Goal: Task Accomplishment & Management: Manage account settings

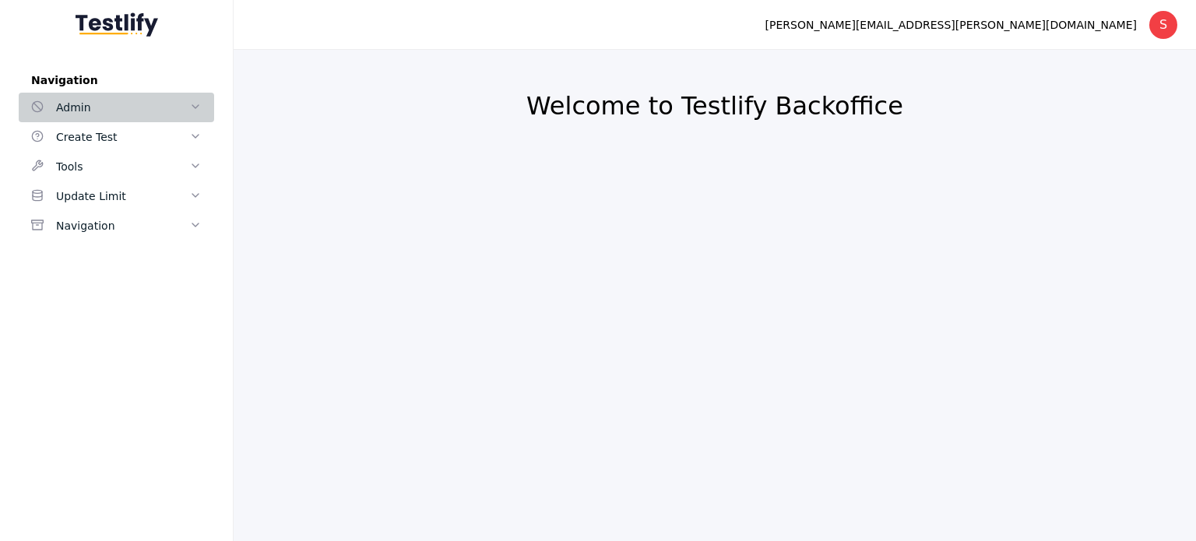
click at [190, 100] on icon at bounding box center [195, 106] width 12 height 12
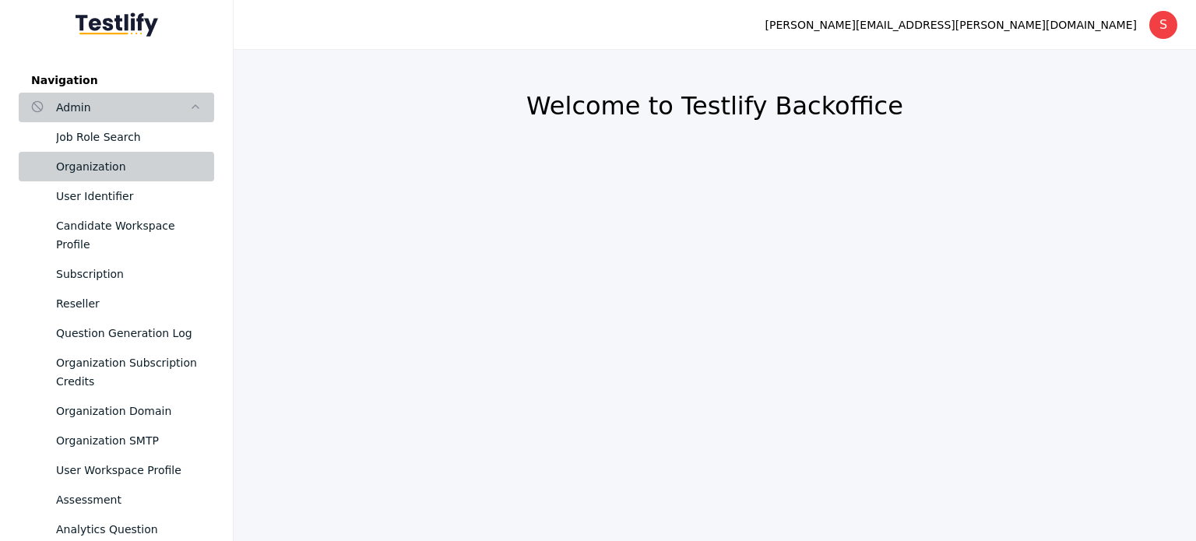
click at [107, 164] on div "Organization" at bounding box center [129, 166] width 146 height 19
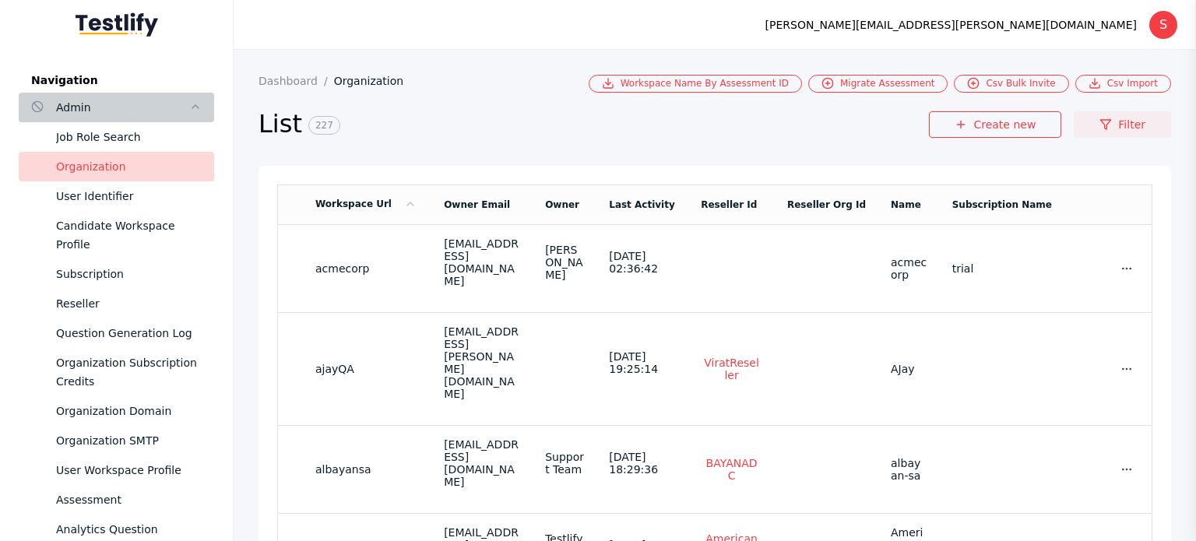
click at [1128, 135] on link "Filter" at bounding box center [1121, 124] width 97 height 26
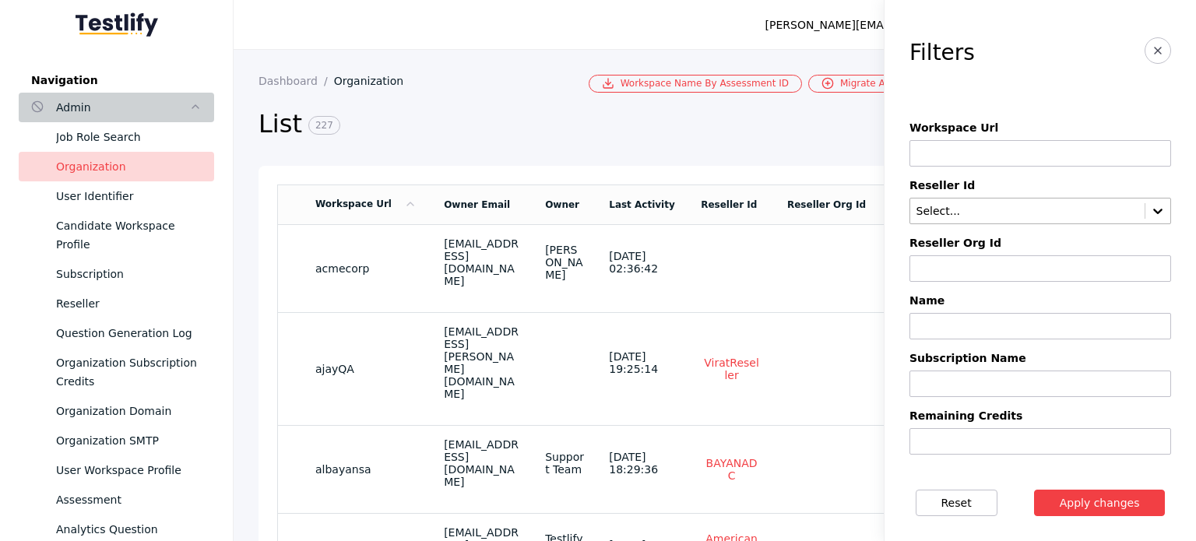
click at [950, 202] on div "Select..." at bounding box center [1040, 211] width 262 height 26
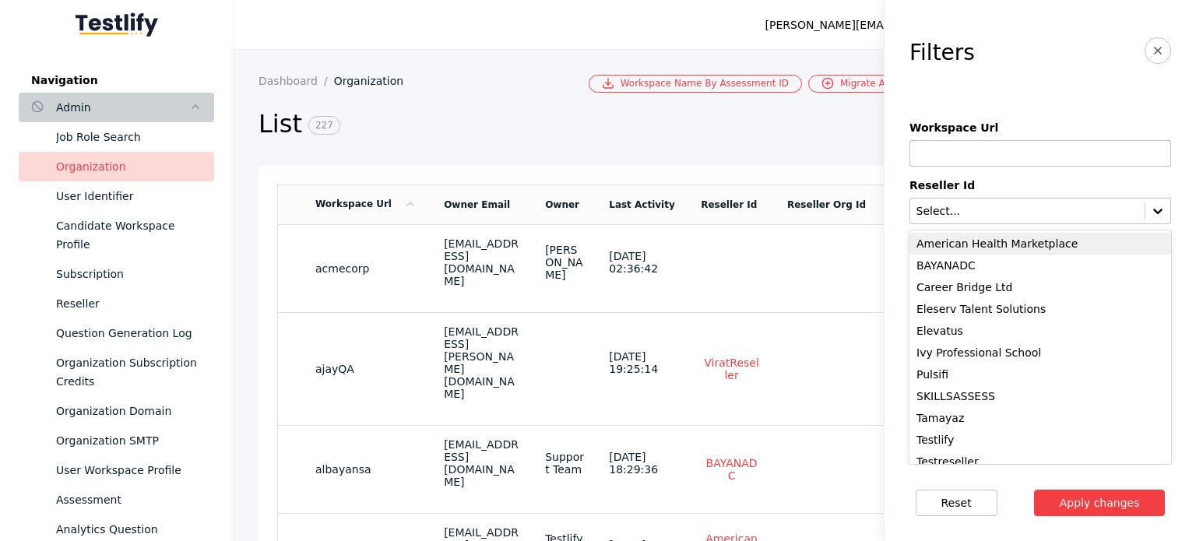
click at [953, 244] on div "American Health Marketplace" at bounding box center [1040, 244] width 262 height 22
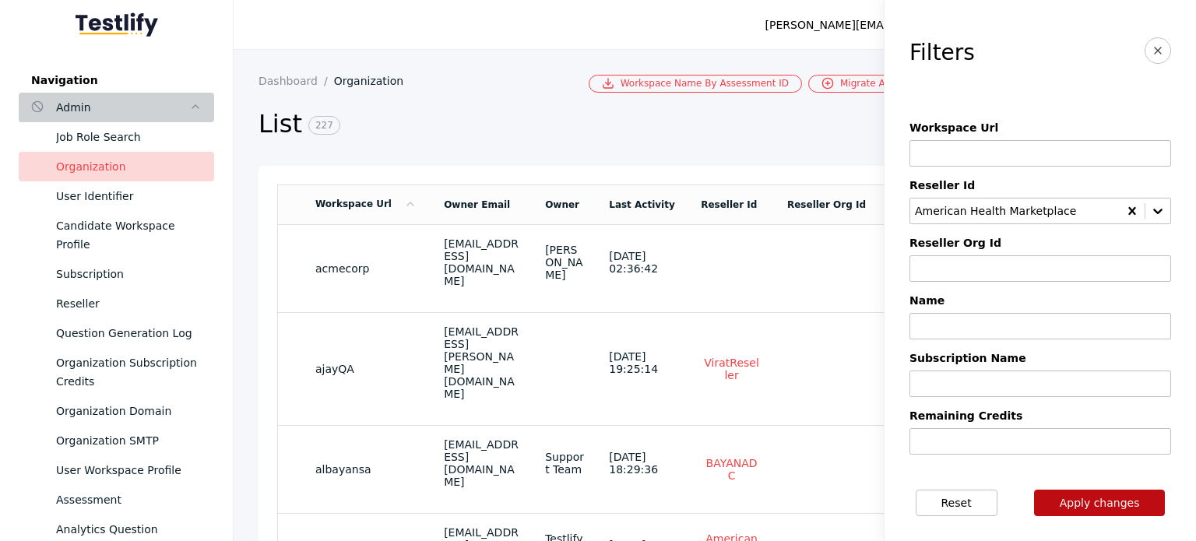
click at [1082, 504] on button "Apply changes" at bounding box center [1100, 503] width 132 height 26
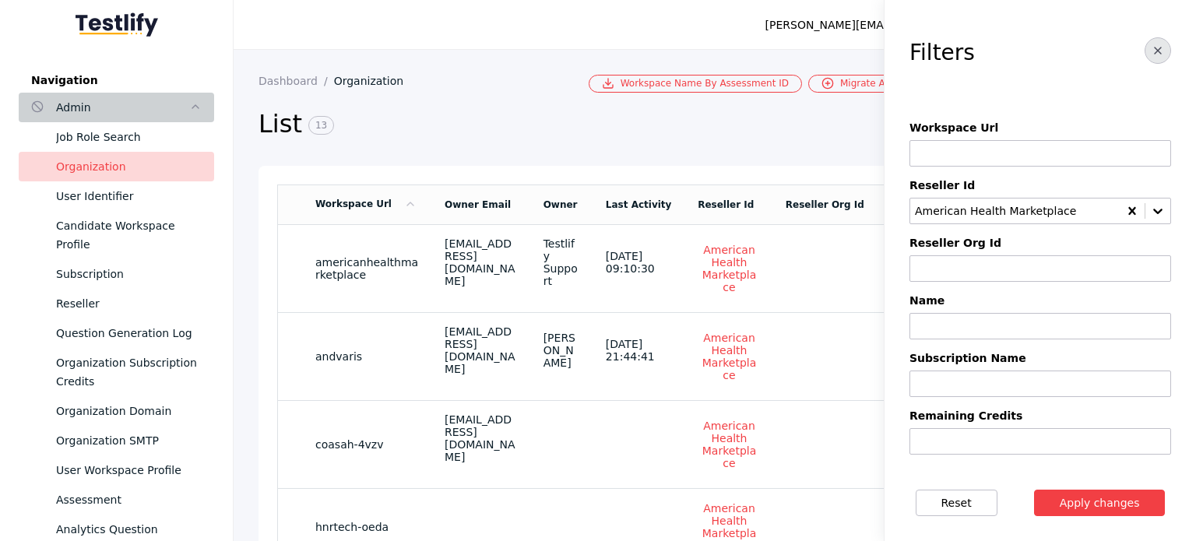
click at [1144, 50] on button "button" at bounding box center [1157, 50] width 26 height 26
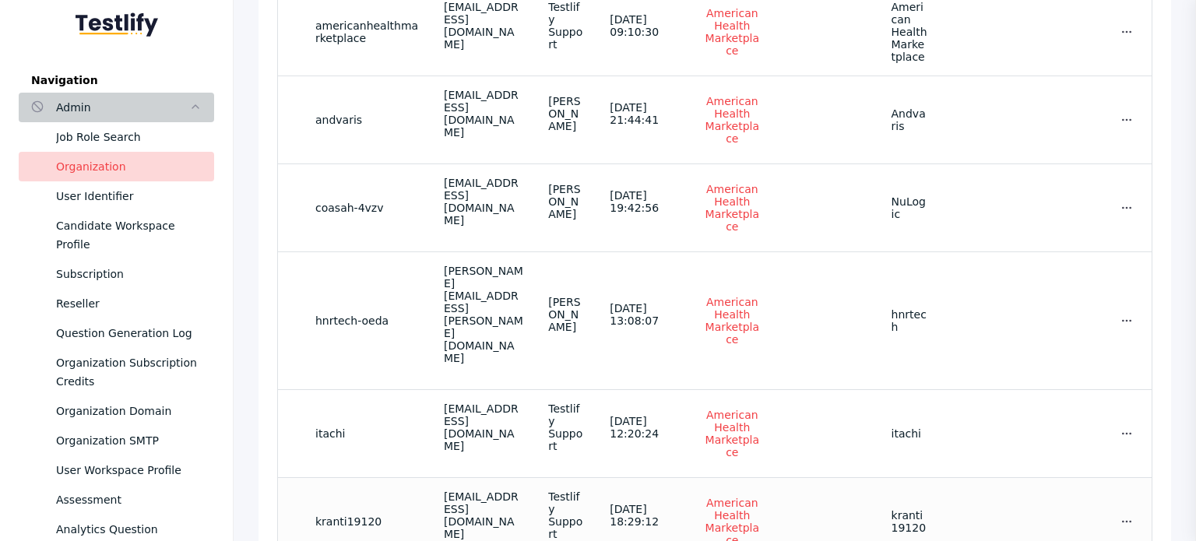
scroll to position [280, 0]
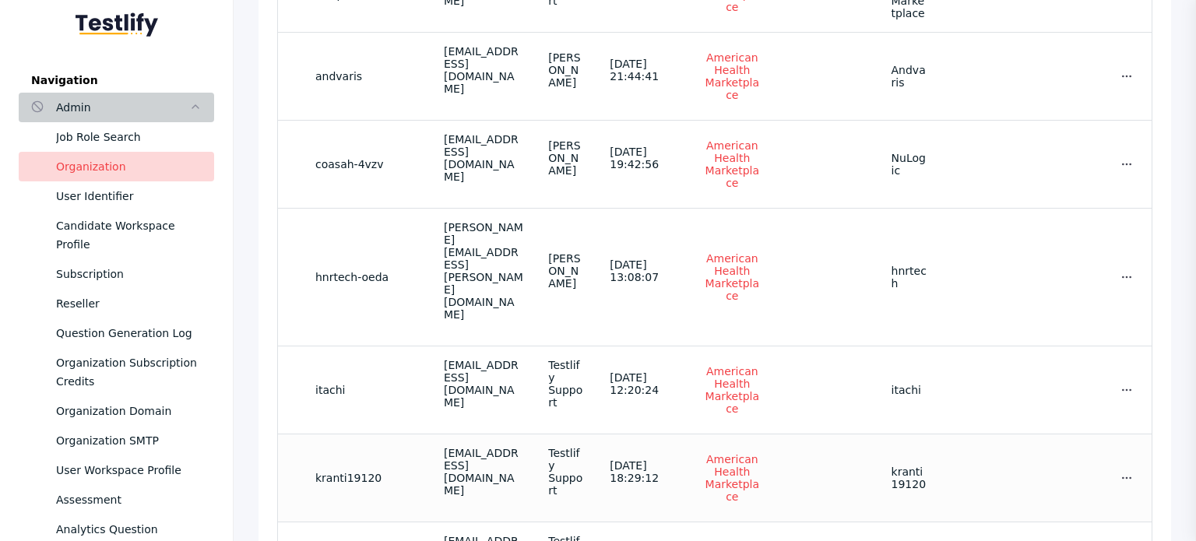
click at [476, 434] on td "[EMAIL_ADDRESS][DOMAIN_NAME]" at bounding box center [483, 478] width 104 height 88
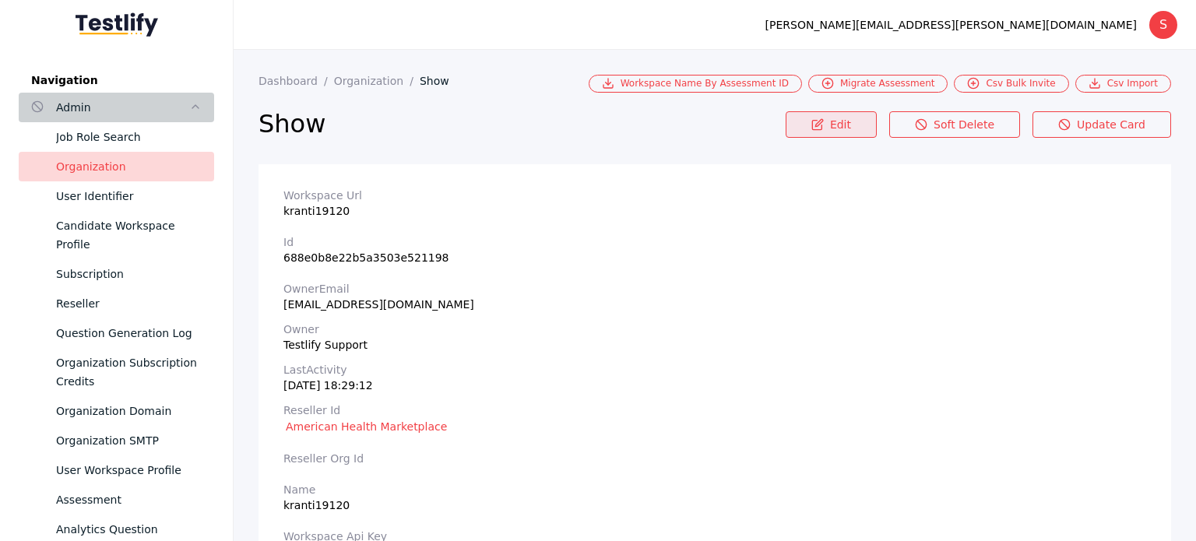
click at [831, 130] on link "Edit" at bounding box center [830, 124] width 91 height 26
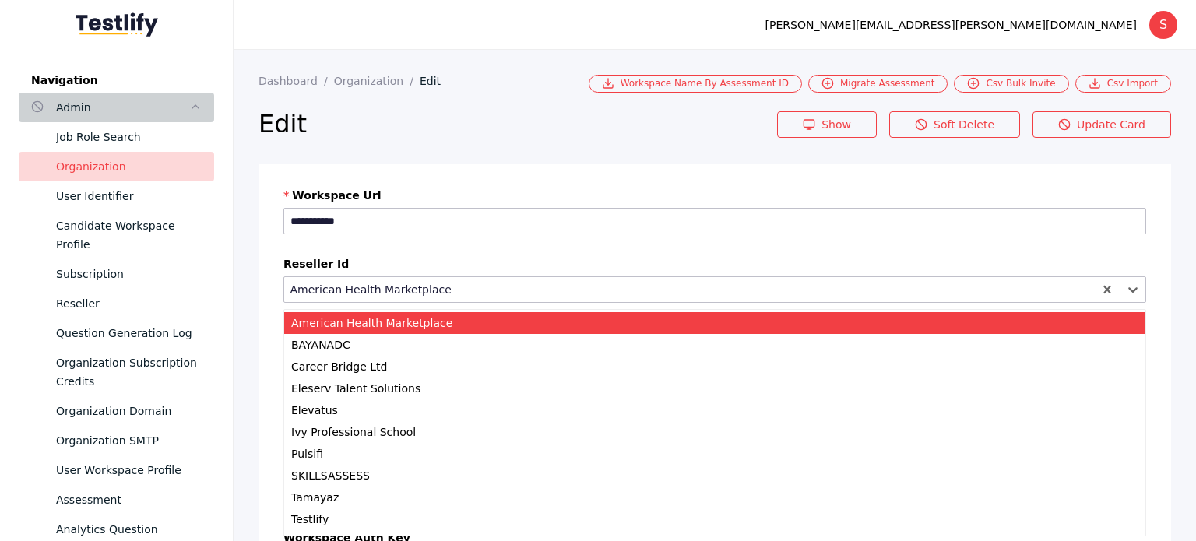
drag, startPoint x: 459, startPoint y: 294, endPoint x: 266, endPoint y: 286, distance: 193.2
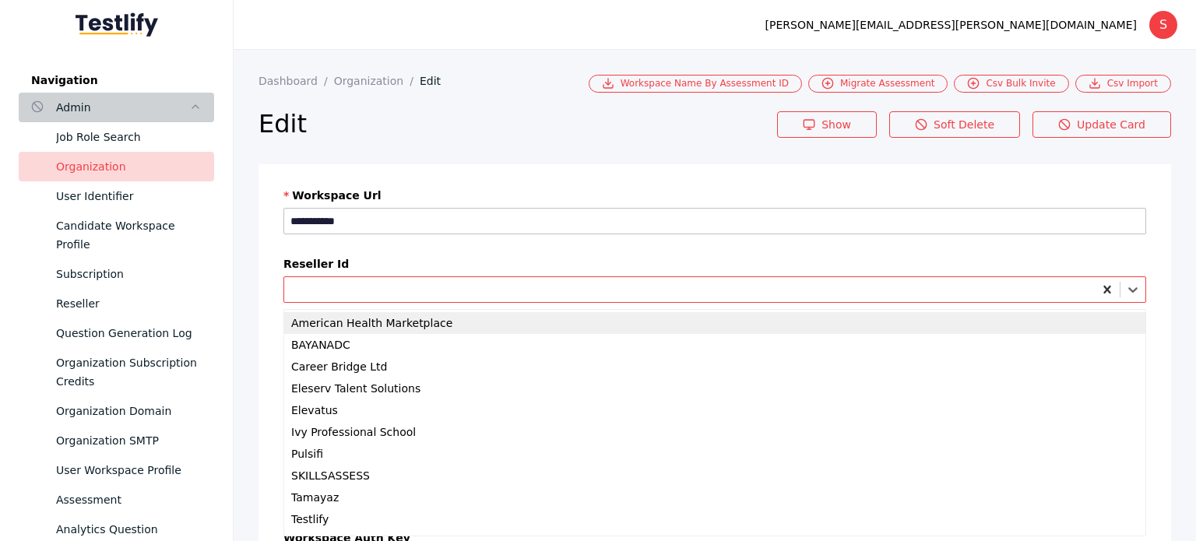
click at [1103, 286] on icon at bounding box center [1106, 289] width 7 height 8
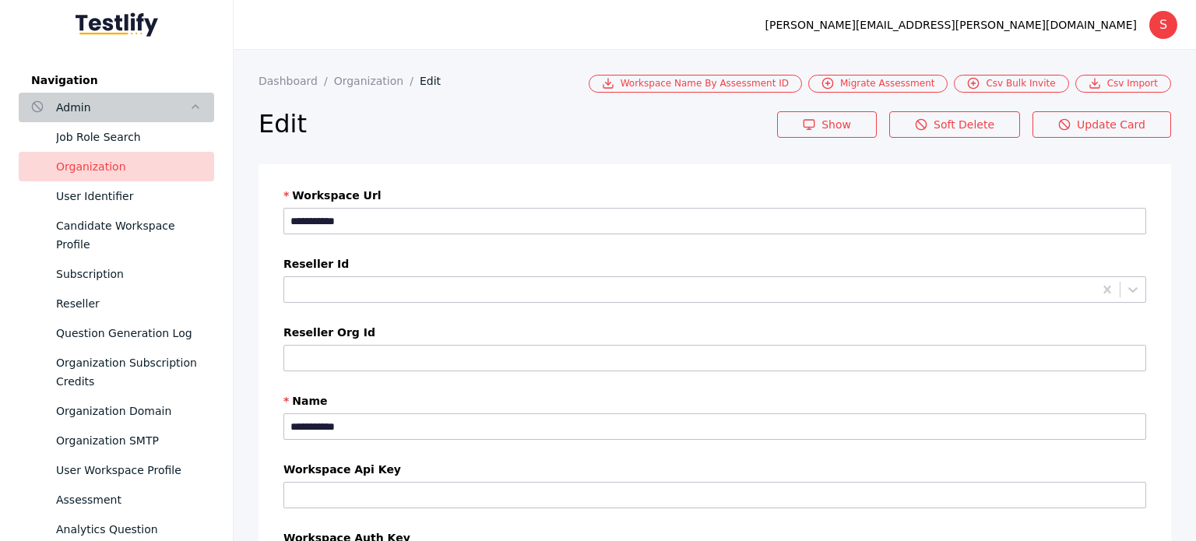
drag, startPoint x: 360, startPoint y: 220, endPoint x: 237, endPoint y: 240, distance: 124.5
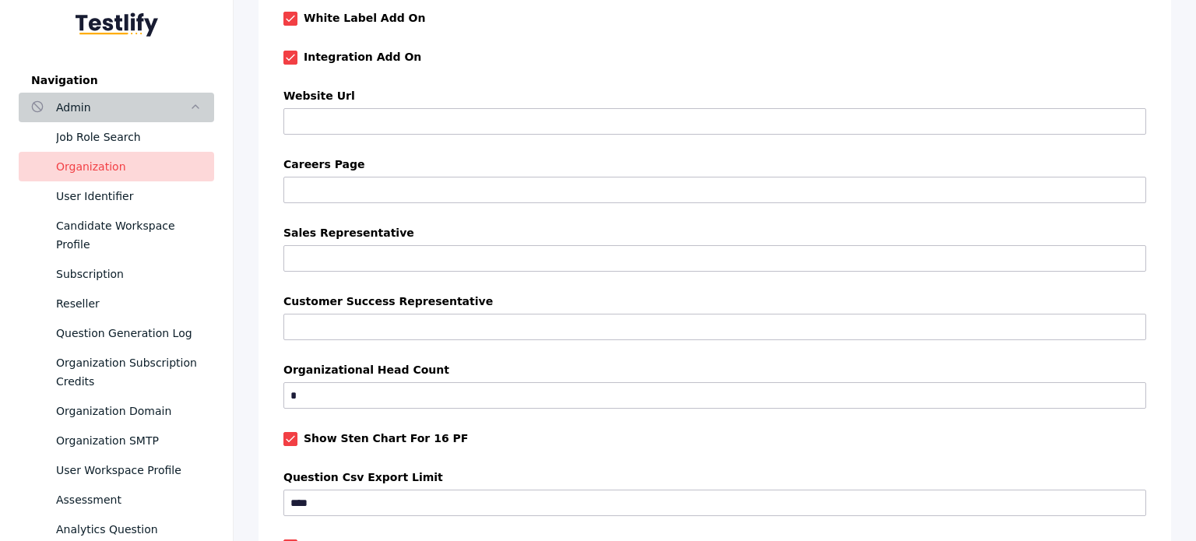
scroll to position [1494, 0]
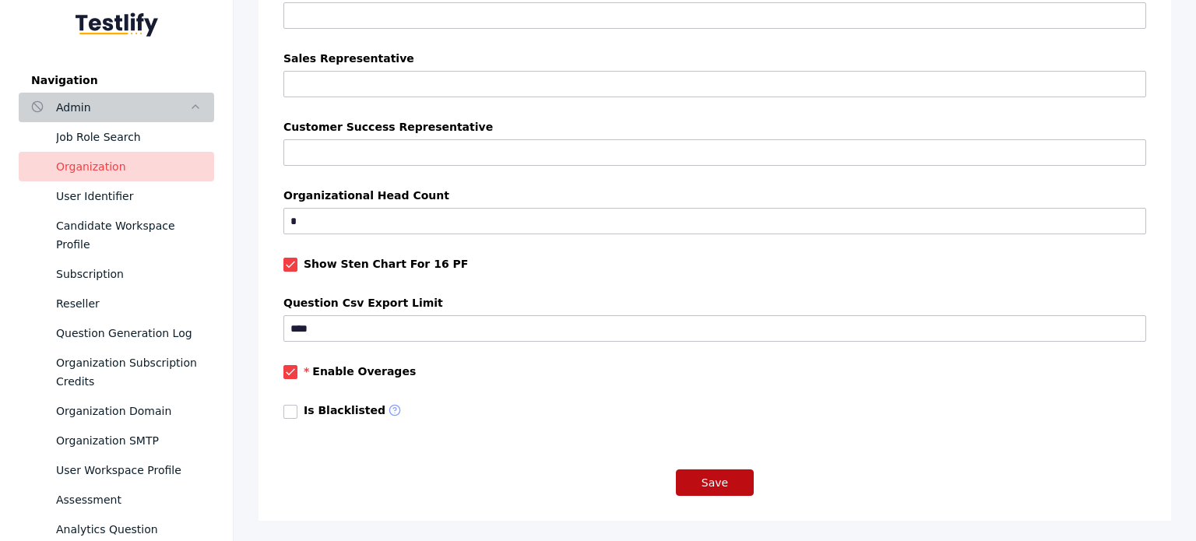
click at [697, 472] on button "Save" at bounding box center [715, 482] width 78 height 26
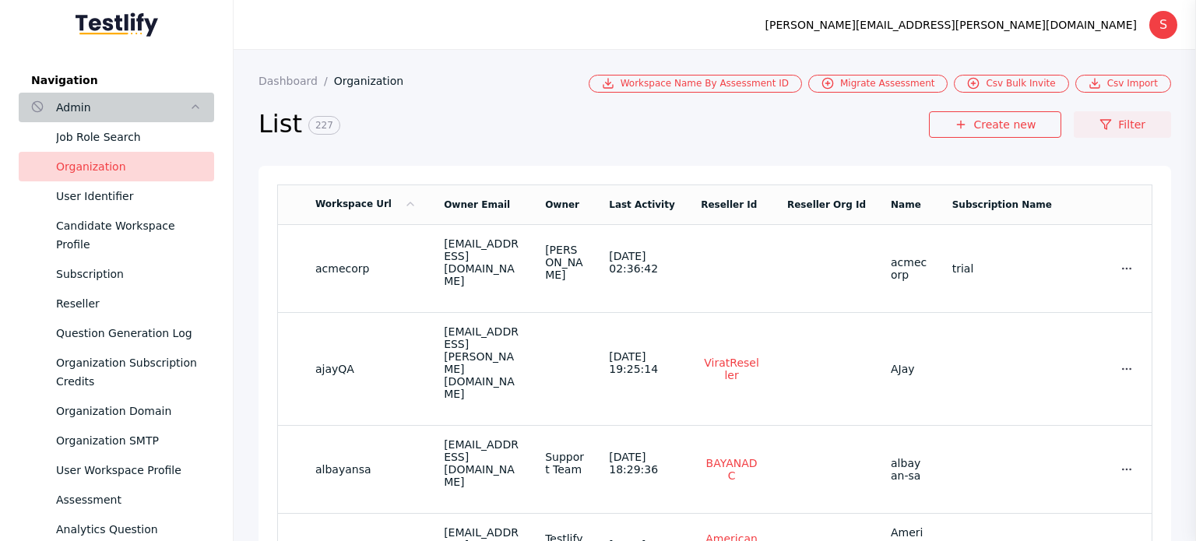
click at [1126, 118] on link "Filter" at bounding box center [1121, 124] width 97 height 26
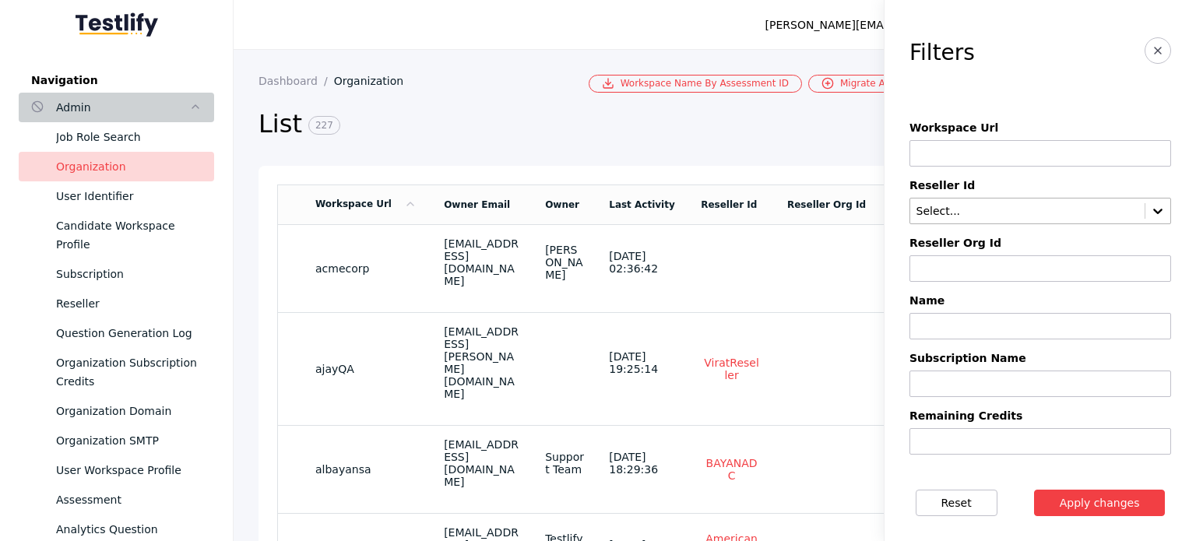
click at [955, 211] on input "text" at bounding box center [1027, 211] width 225 height 12
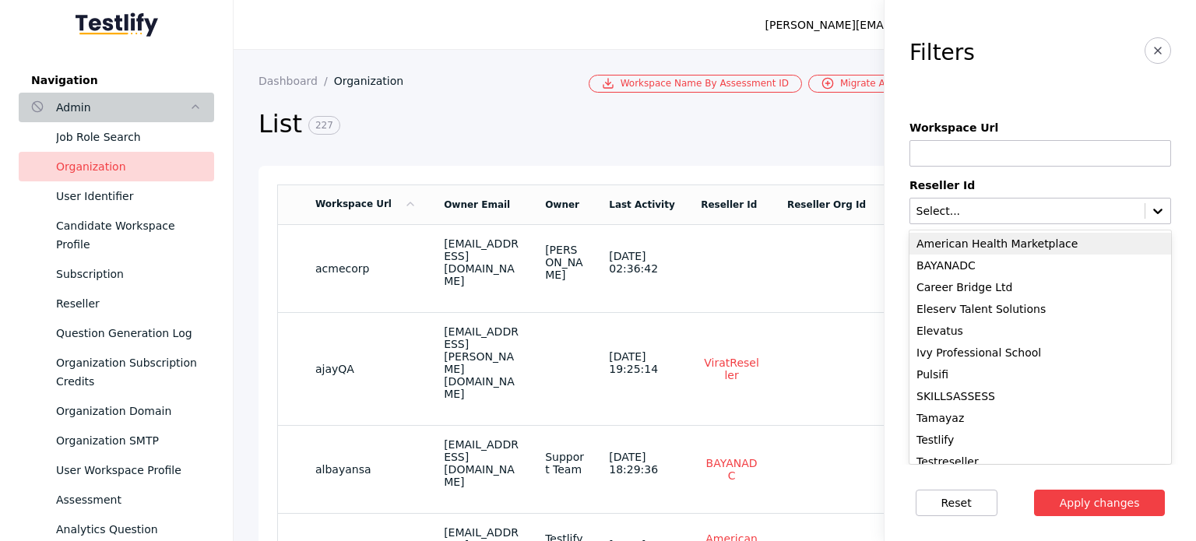
click at [947, 243] on div "American Health Marketplace" at bounding box center [1040, 244] width 262 height 22
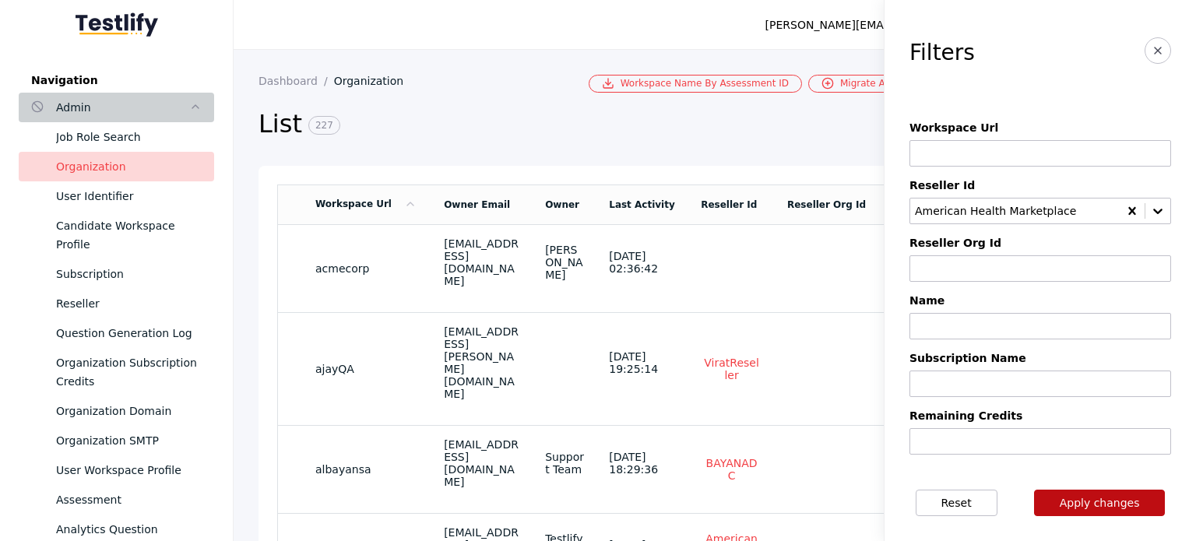
click at [1071, 504] on button "Apply changes" at bounding box center [1100, 503] width 132 height 26
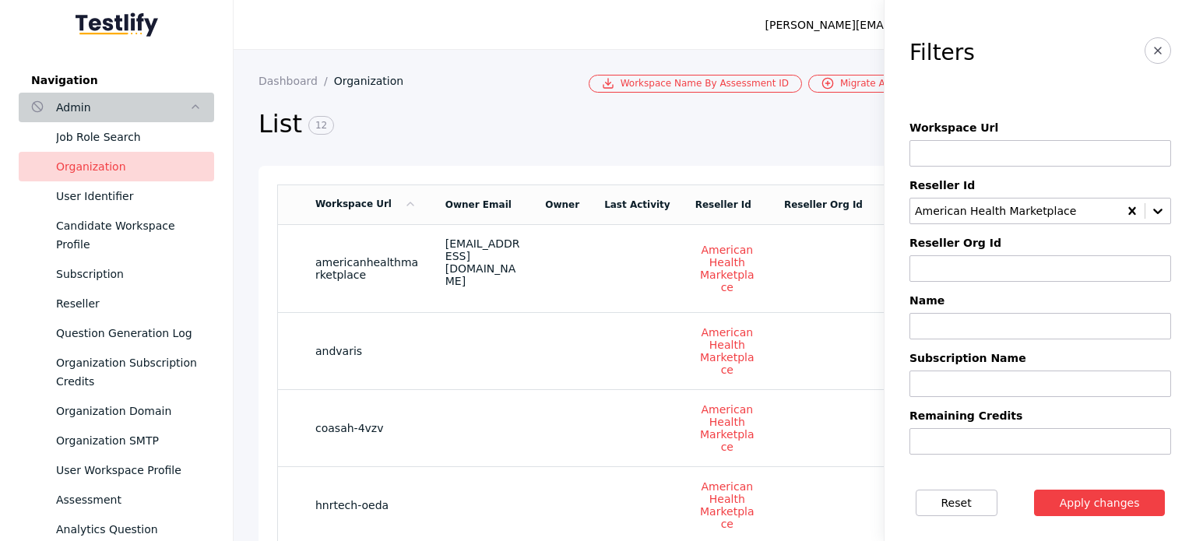
click at [590, 138] on h2 "List 12" at bounding box center [584, 124] width 652 height 33
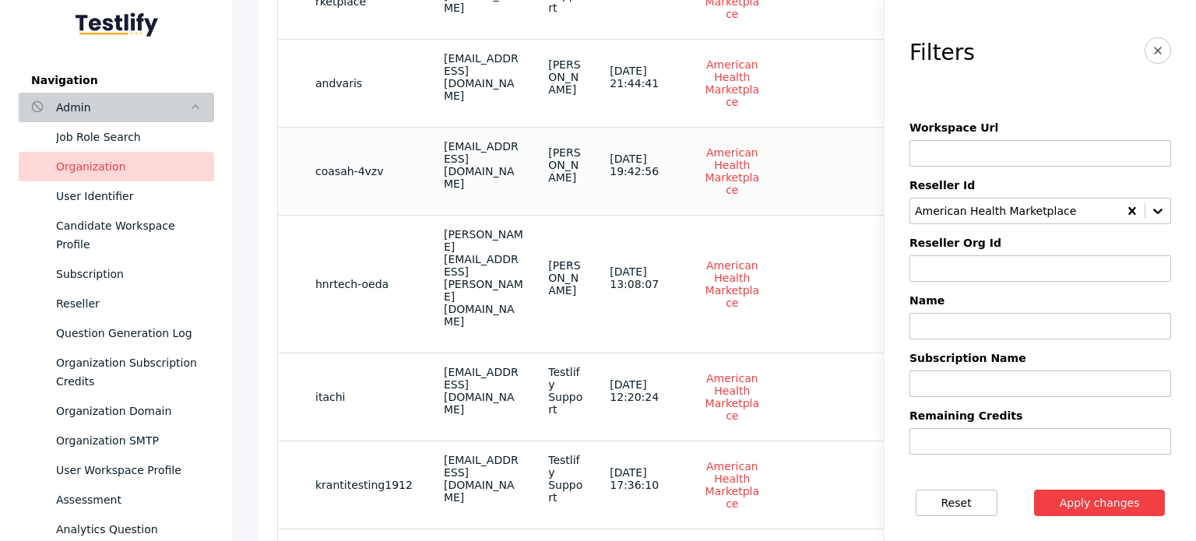
scroll to position [274, 0]
click at [1151, 47] on icon "button" at bounding box center [1157, 50] width 12 height 12
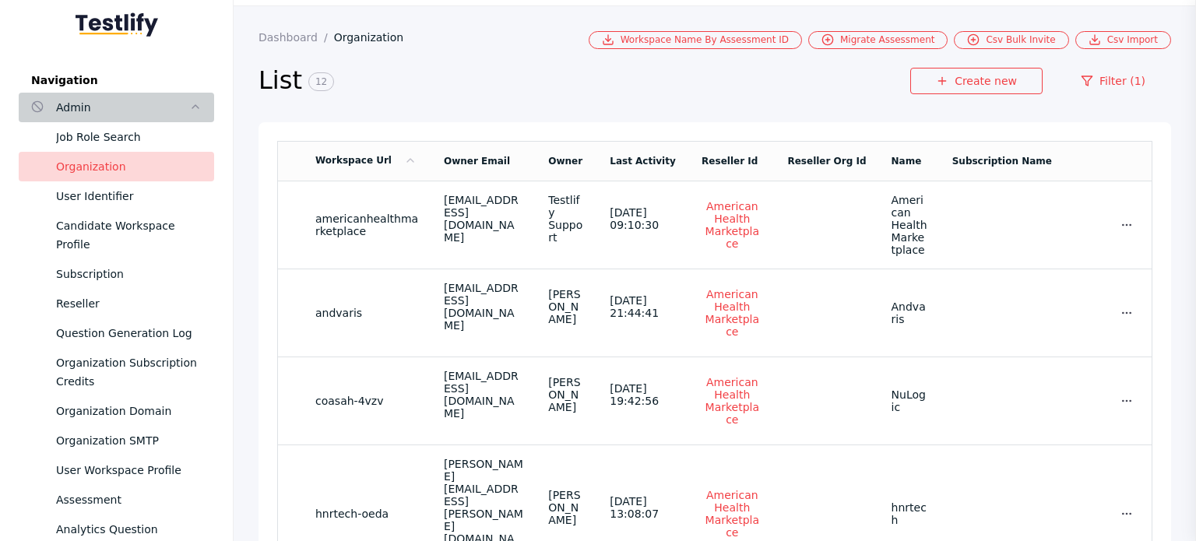
scroll to position [42, 0]
click at [1100, 86] on link "Filter (1)" at bounding box center [1113, 82] width 116 height 26
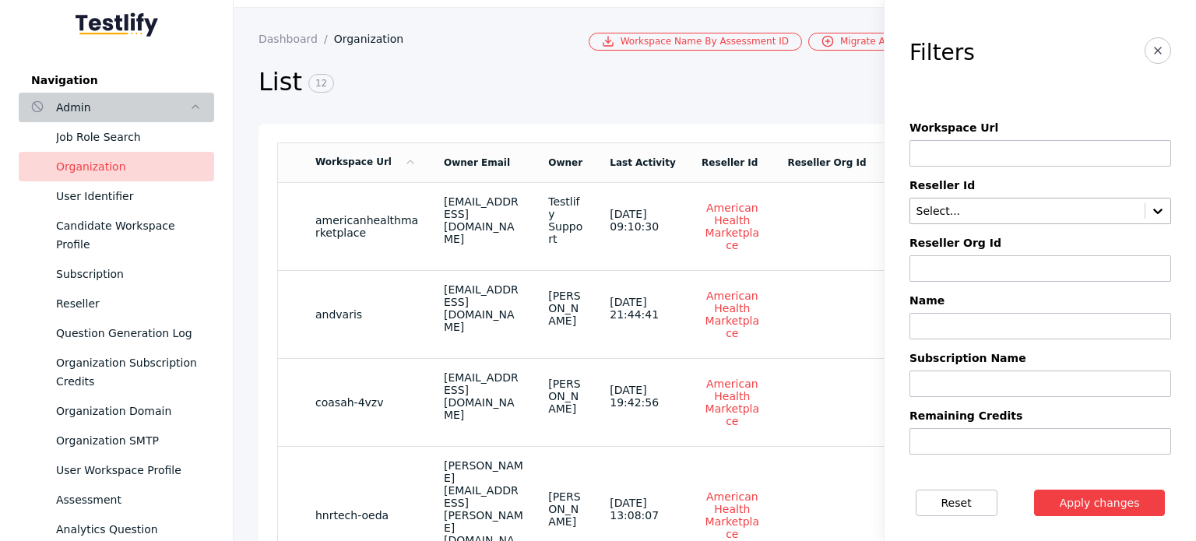
click at [975, 332] on input at bounding box center [1040, 326] width 262 height 26
paste input "**********"
type input "**********"
click at [1075, 498] on button "Apply changes" at bounding box center [1100, 503] width 132 height 26
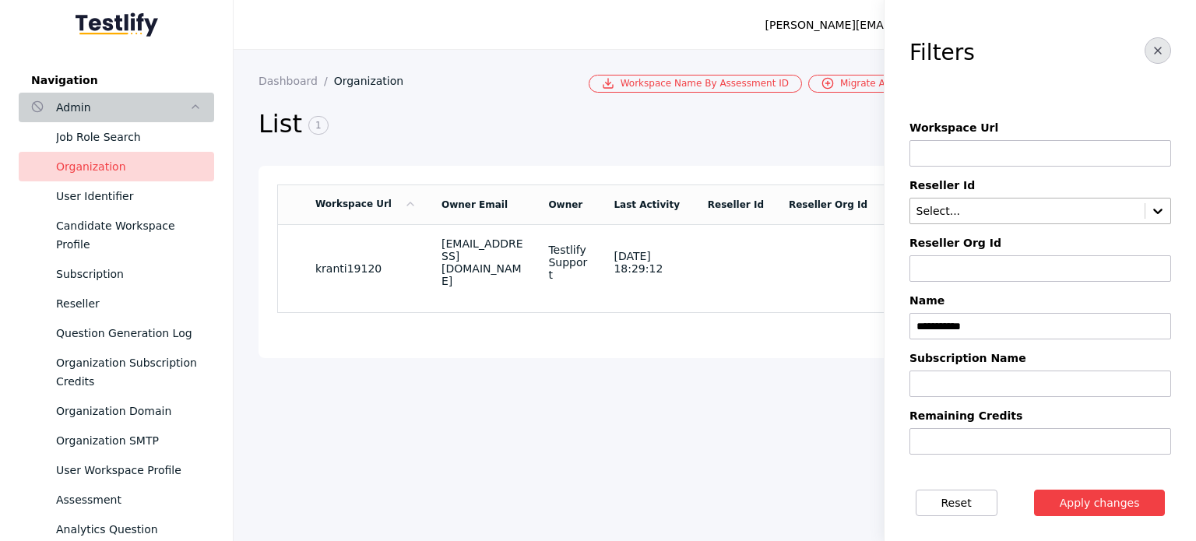
click at [1151, 56] on icon "button" at bounding box center [1157, 50] width 12 height 12
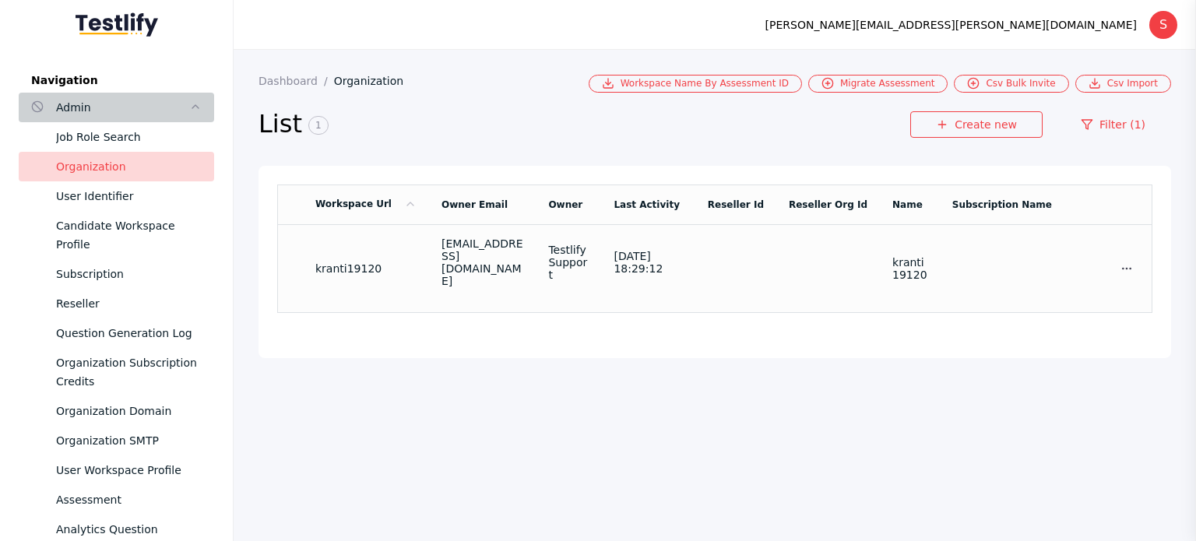
click at [766, 250] on td at bounding box center [735, 268] width 81 height 88
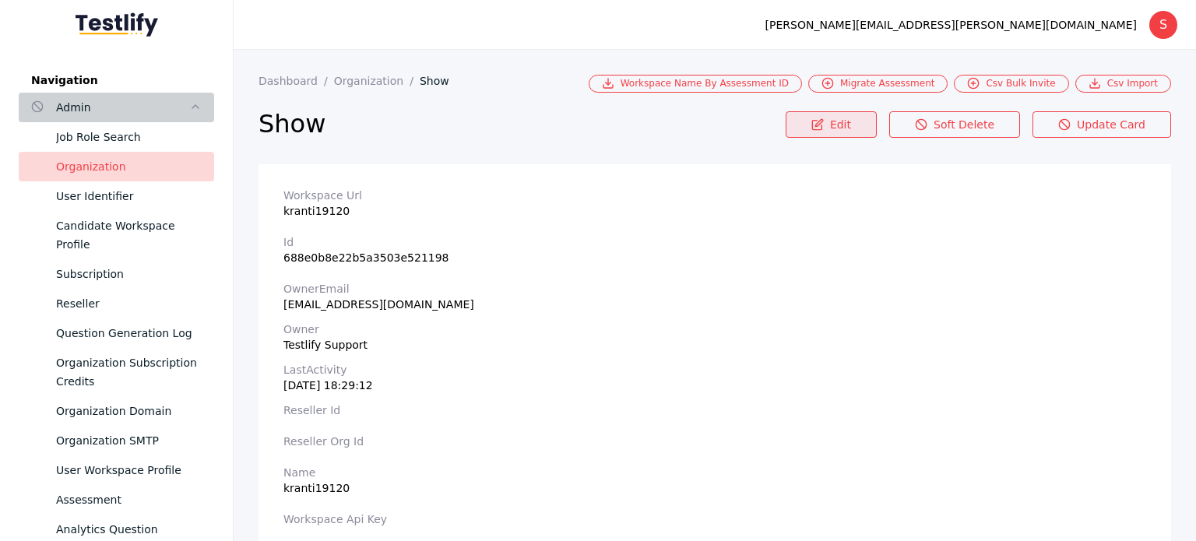
click at [841, 132] on link "Edit" at bounding box center [830, 124] width 91 height 26
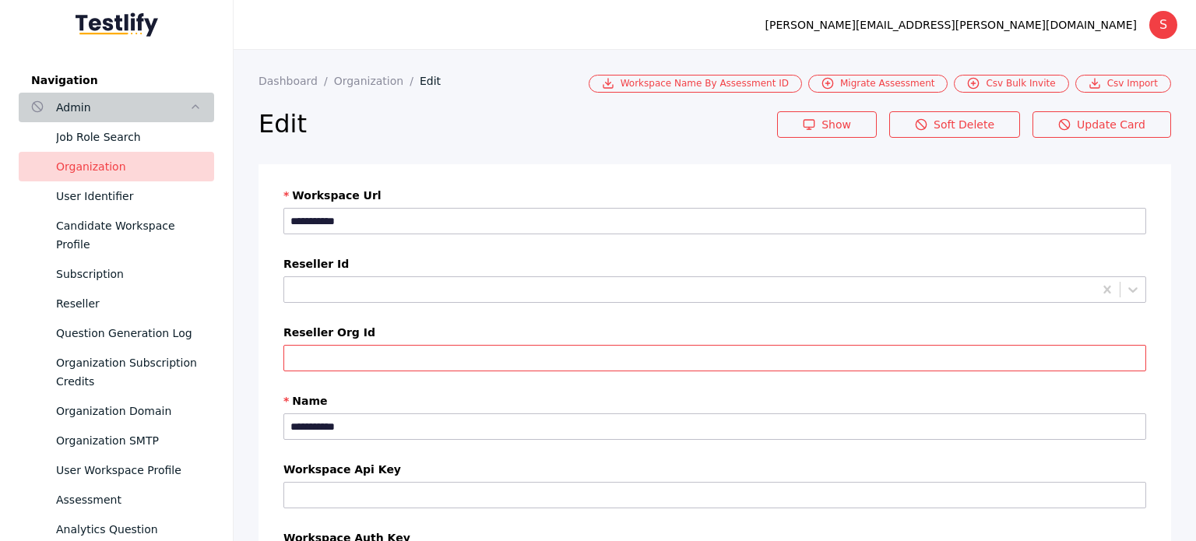
click at [470, 361] on input "Reseller Org Id" at bounding box center [714, 358] width 862 height 26
drag, startPoint x: 418, startPoint y: 363, endPoint x: 246, endPoint y: 357, distance: 172.1
paste input "**********"
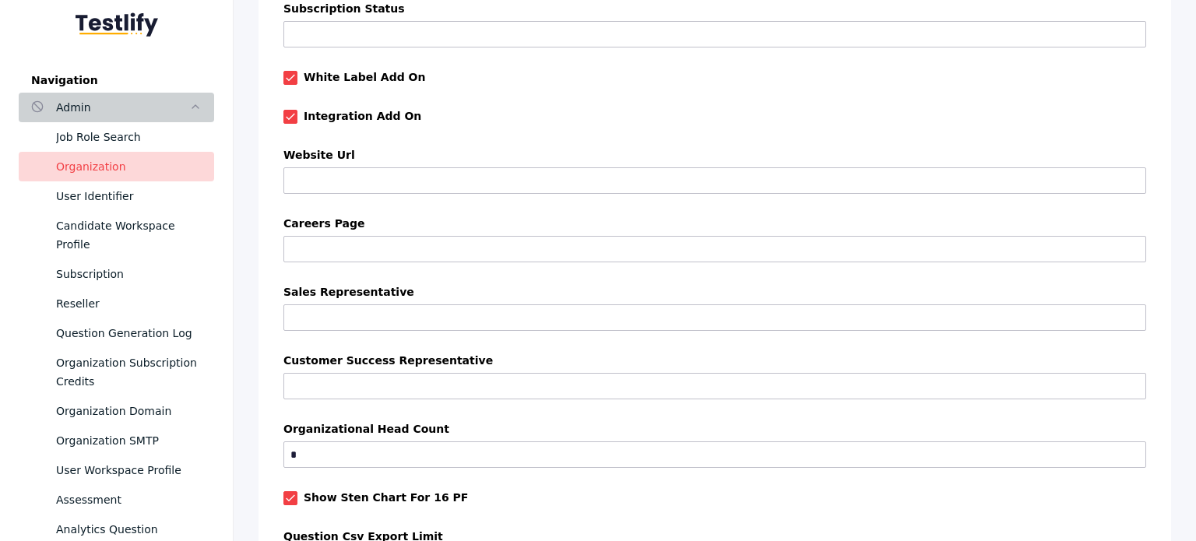
scroll to position [1494, 0]
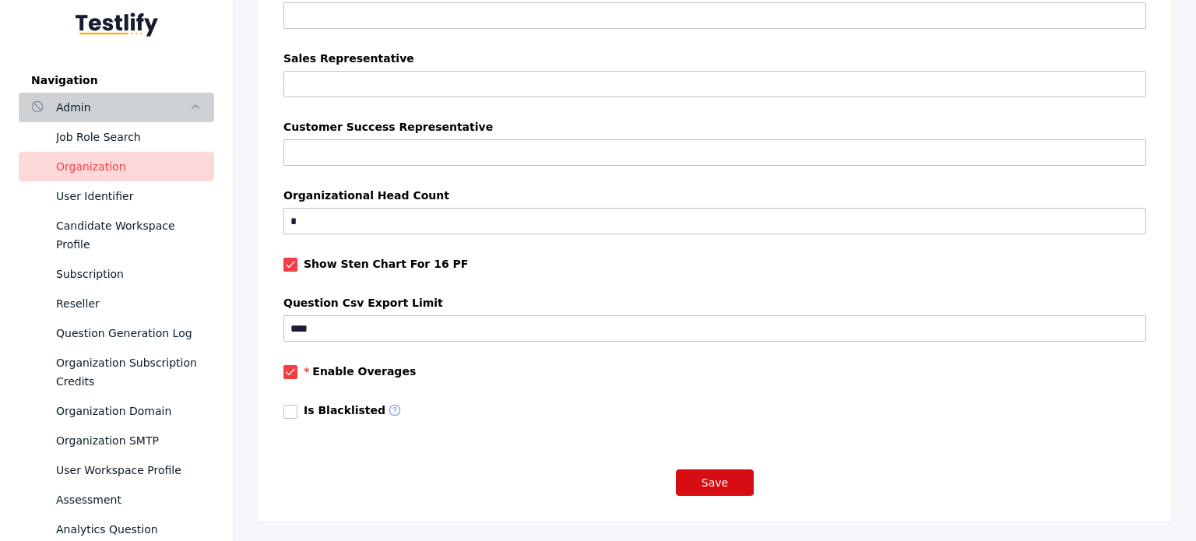
type input "**********"
click at [714, 480] on button "Save" at bounding box center [715, 482] width 78 height 26
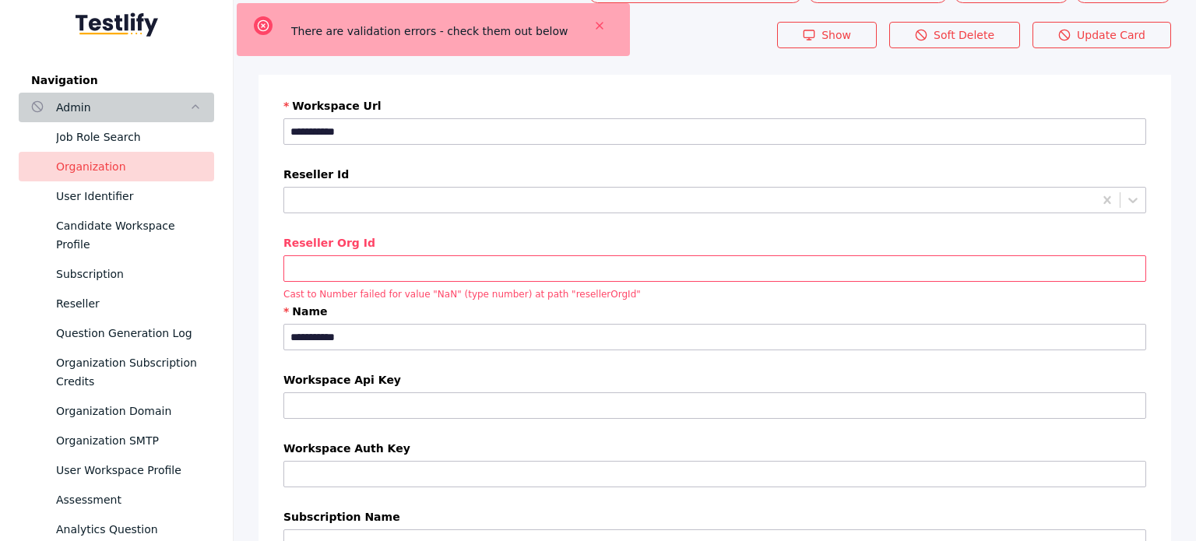
scroll to position [0, 0]
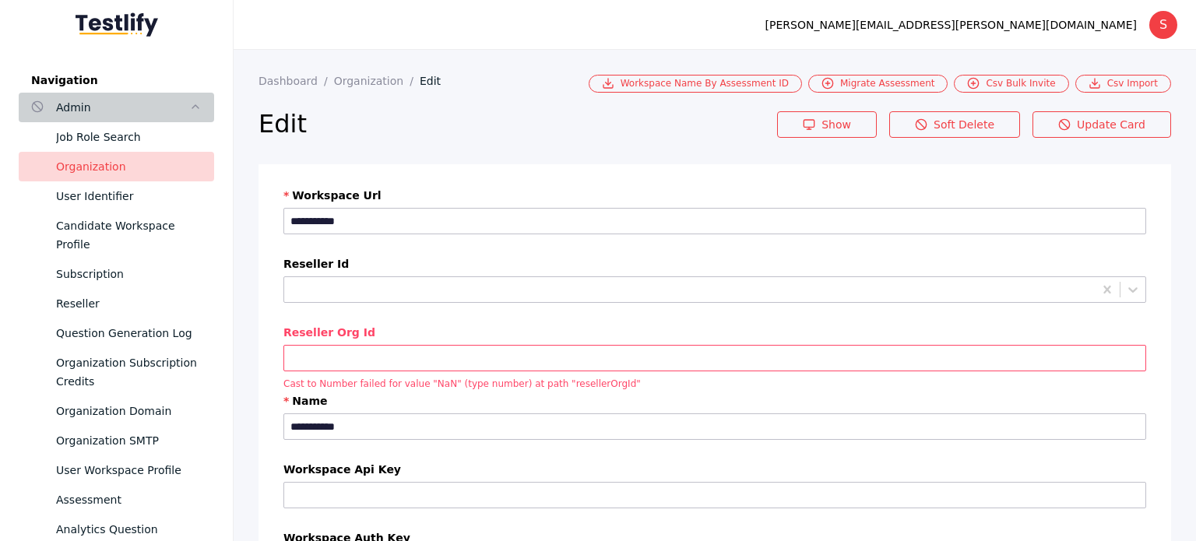
click at [472, 364] on input "Reseller Org Id" at bounding box center [714, 358] width 862 height 26
type input "**********"
click at [291, 355] on input "**********" at bounding box center [714, 358] width 862 height 26
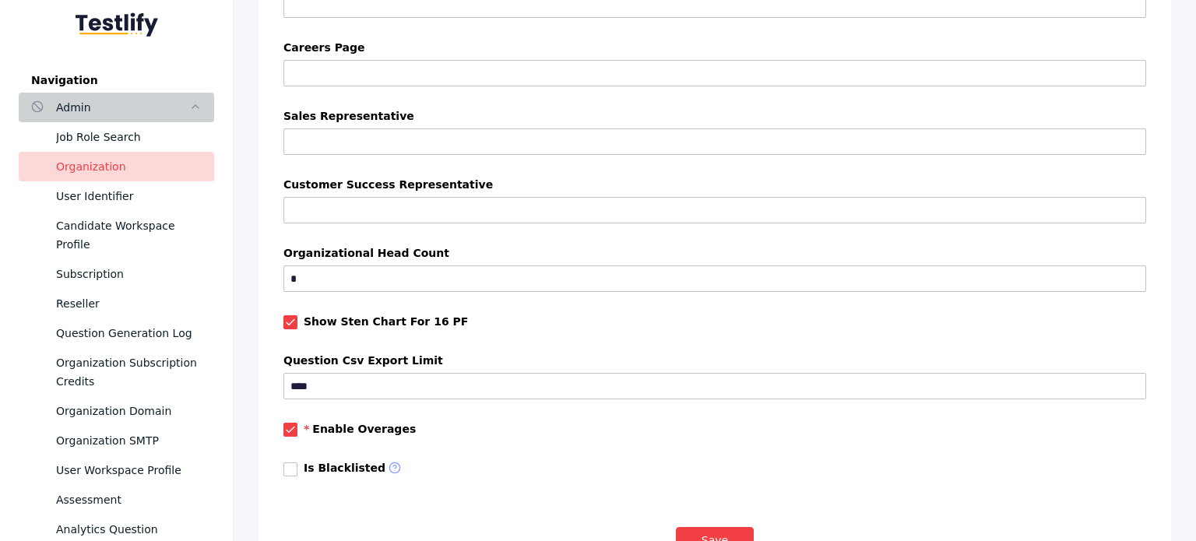
scroll to position [1494, 0]
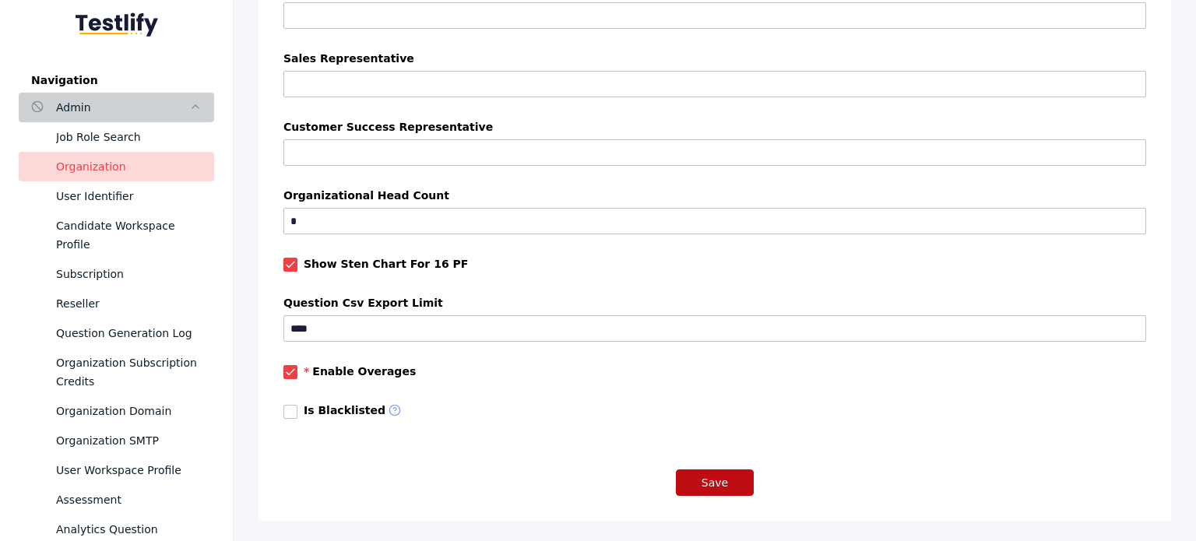
click at [704, 469] on button "Save" at bounding box center [715, 482] width 78 height 26
